Goal: Communication & Community: Answer question/provide support

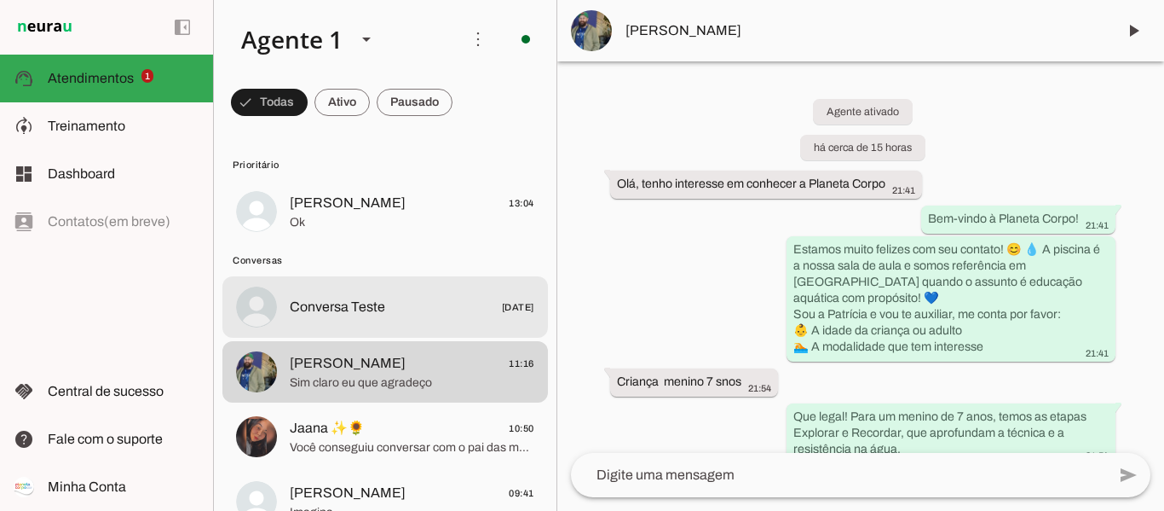
click at [355, 305] on span "Conversa Teste" at bounding box center [337, 307] width 95 height 20
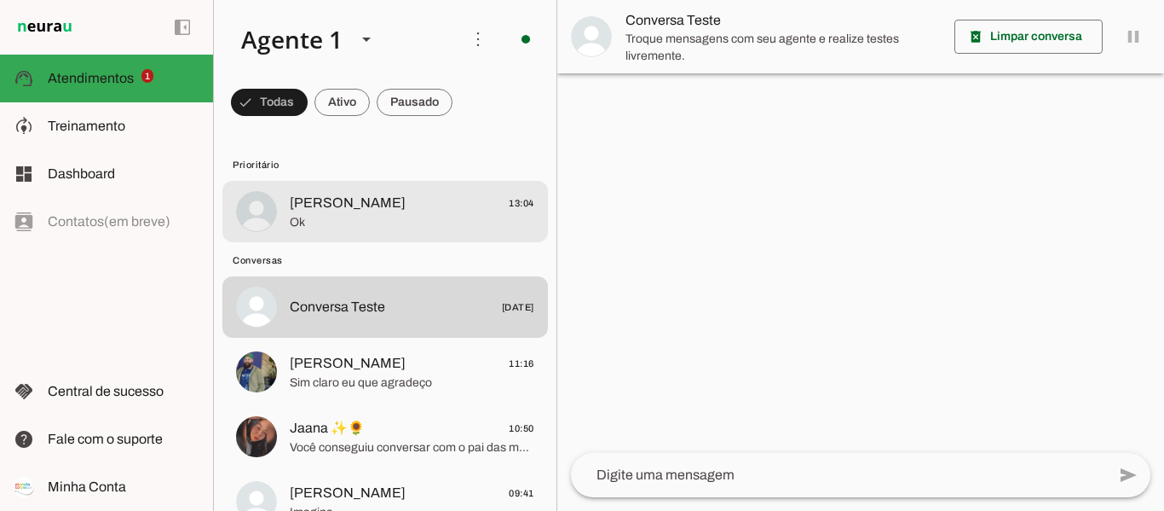
click at [372, 211] on span "[PERSON_NAME]" at bounding box center [348, 203] width 116 height 20
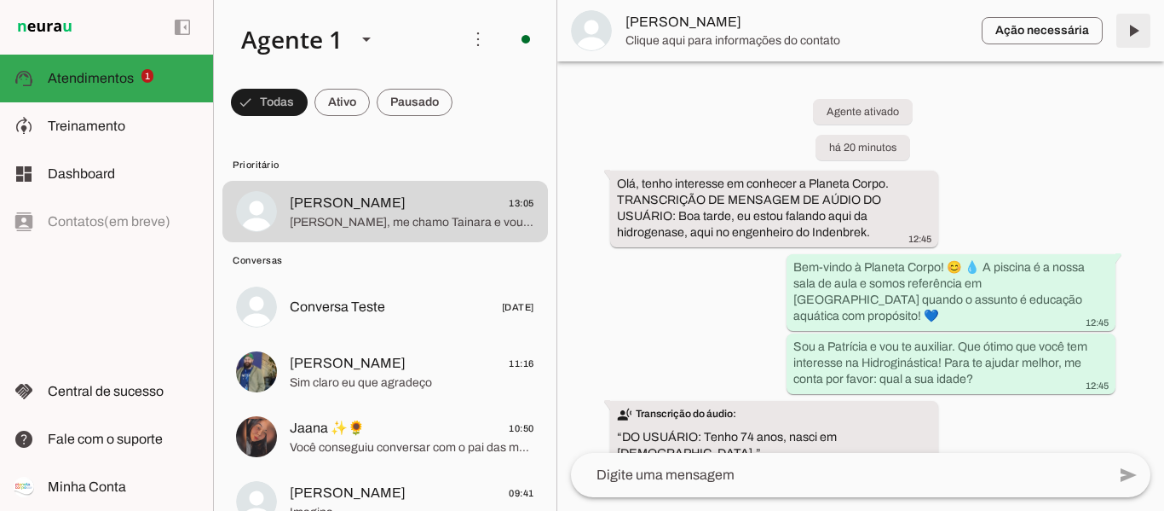
click at [1122, 14] on span at bounding box center [1133, 30] width 41 height 41
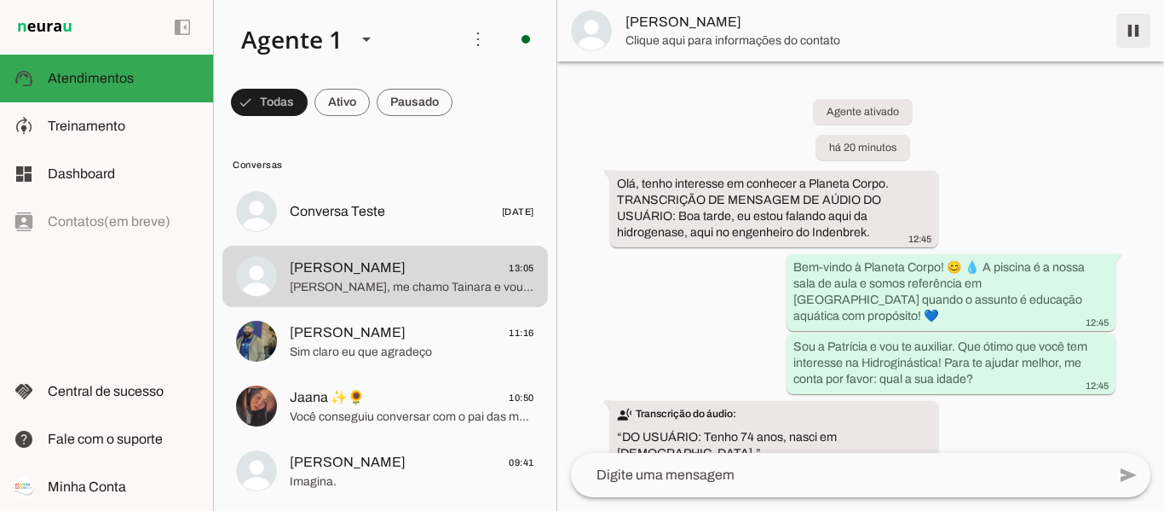
click at [1134, 34] on span at bounding box center [1133, 30] width 41 height 41
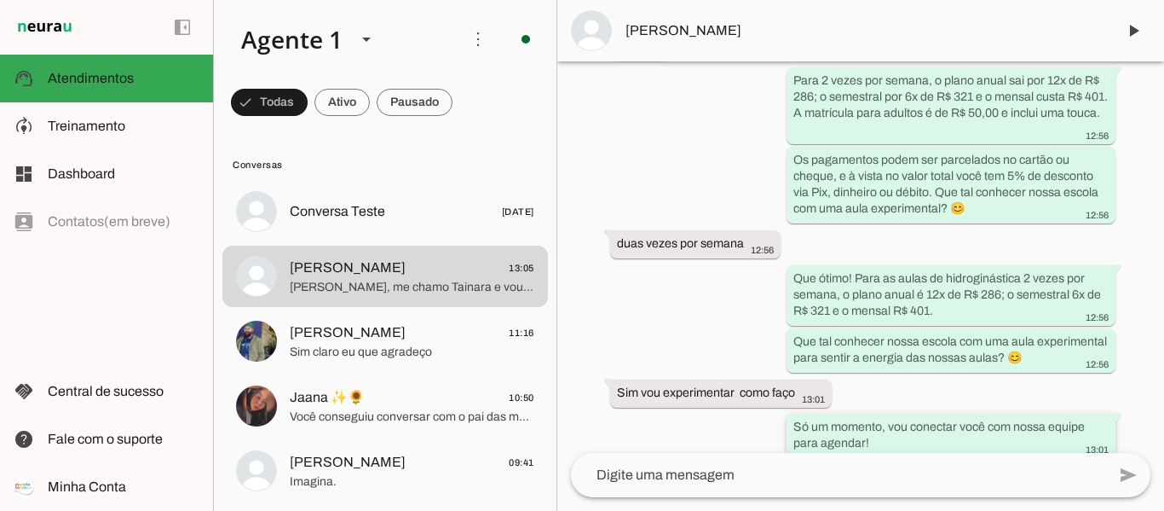
scroll to position [976, 0]
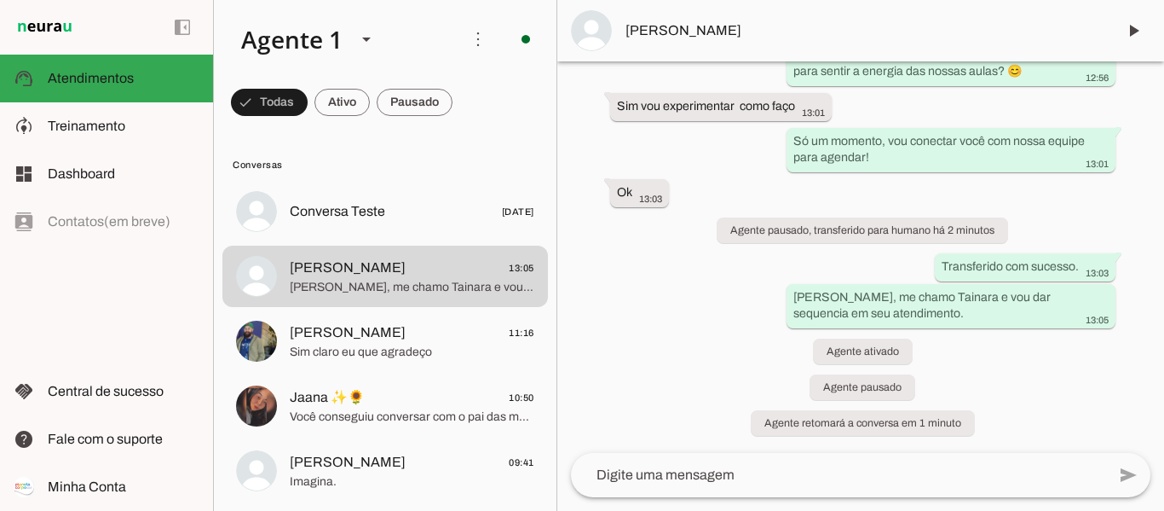
click at [869, 471] on textarea at bounding box center [838, 475] width 535 height 20
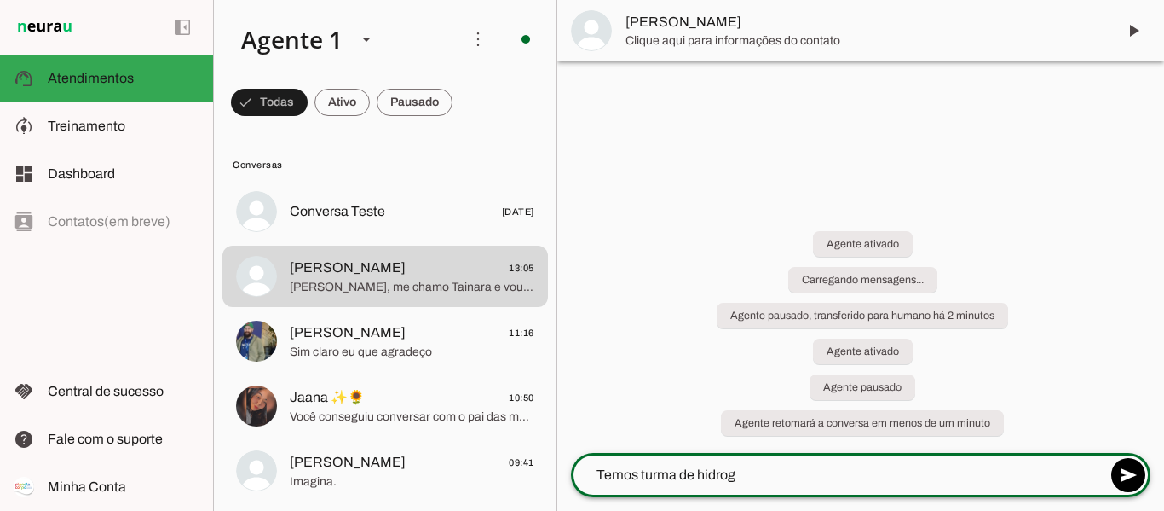
scroll to position [0, 0]
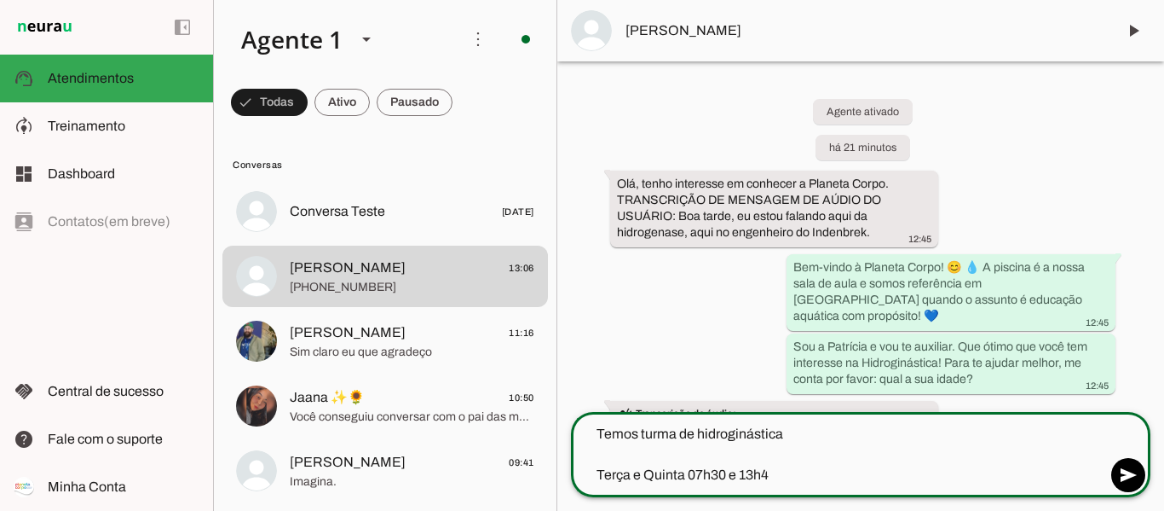
type textarea "Temos turma de hidroginástica Terça e Quinta 07h30 e 13h40"
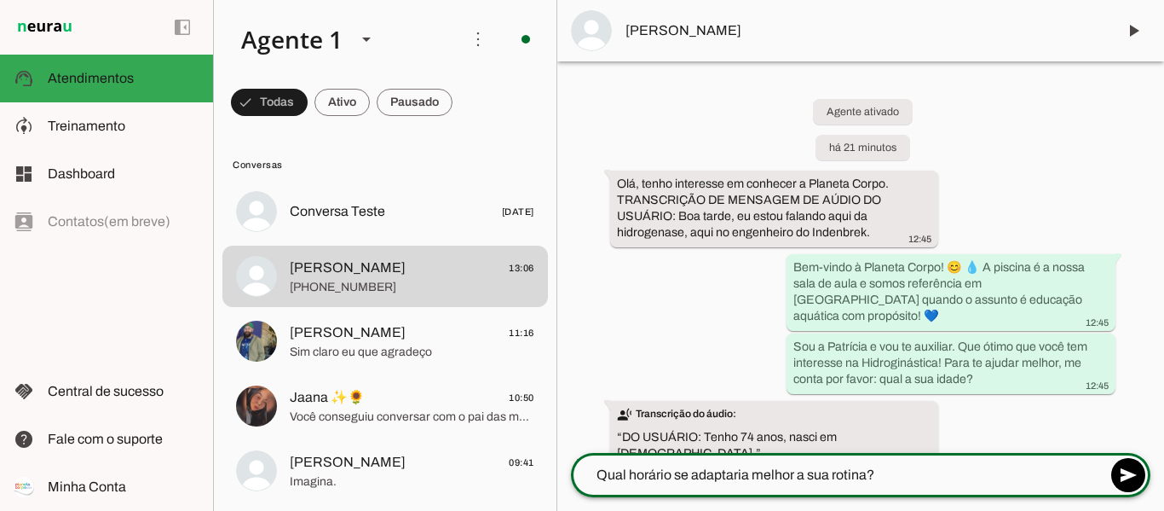
type textarea "Qual horário se adaptaria melhor a sua rotina?"
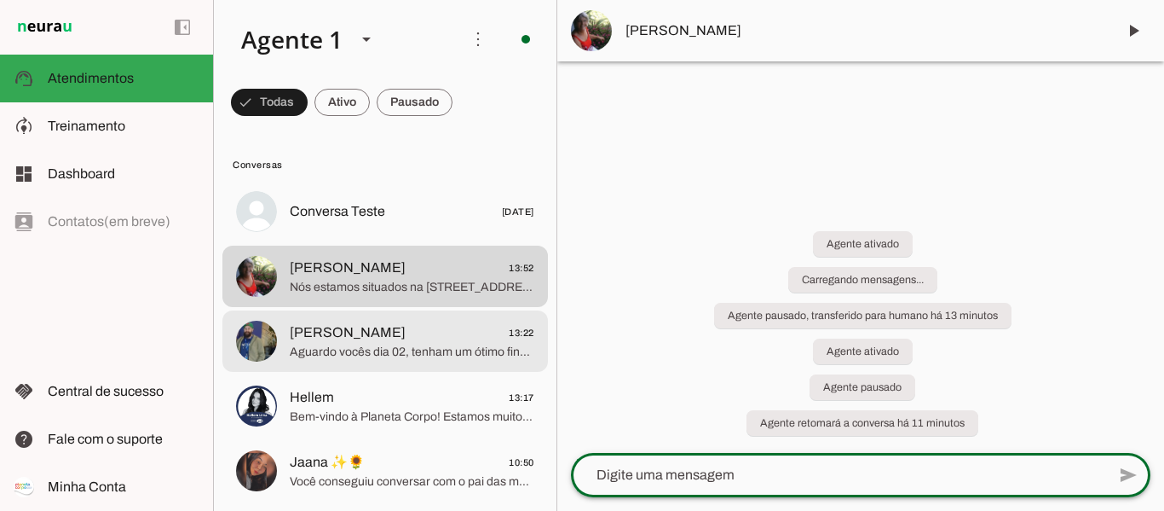
click at [360, 332] on span "[PERSON_NAME] 13:22" at bounding box center [412, 332] width 245 height 21
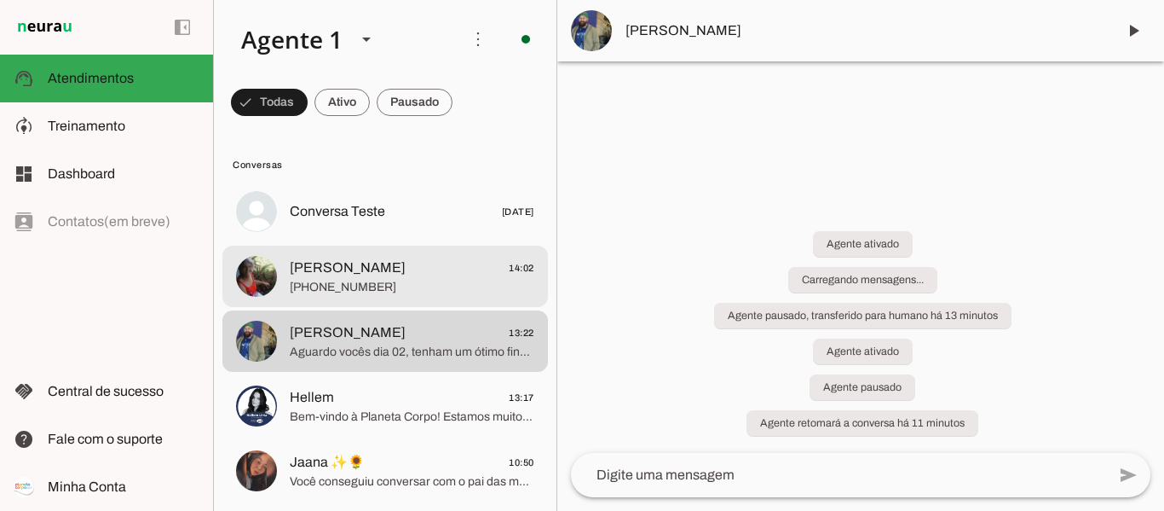
click at [369, 275] on span "[PERSON_NAME]" at bounding box center [348, 267] width 116 height 20
